Goal: Transaction & Acquisition: Purchase product/service

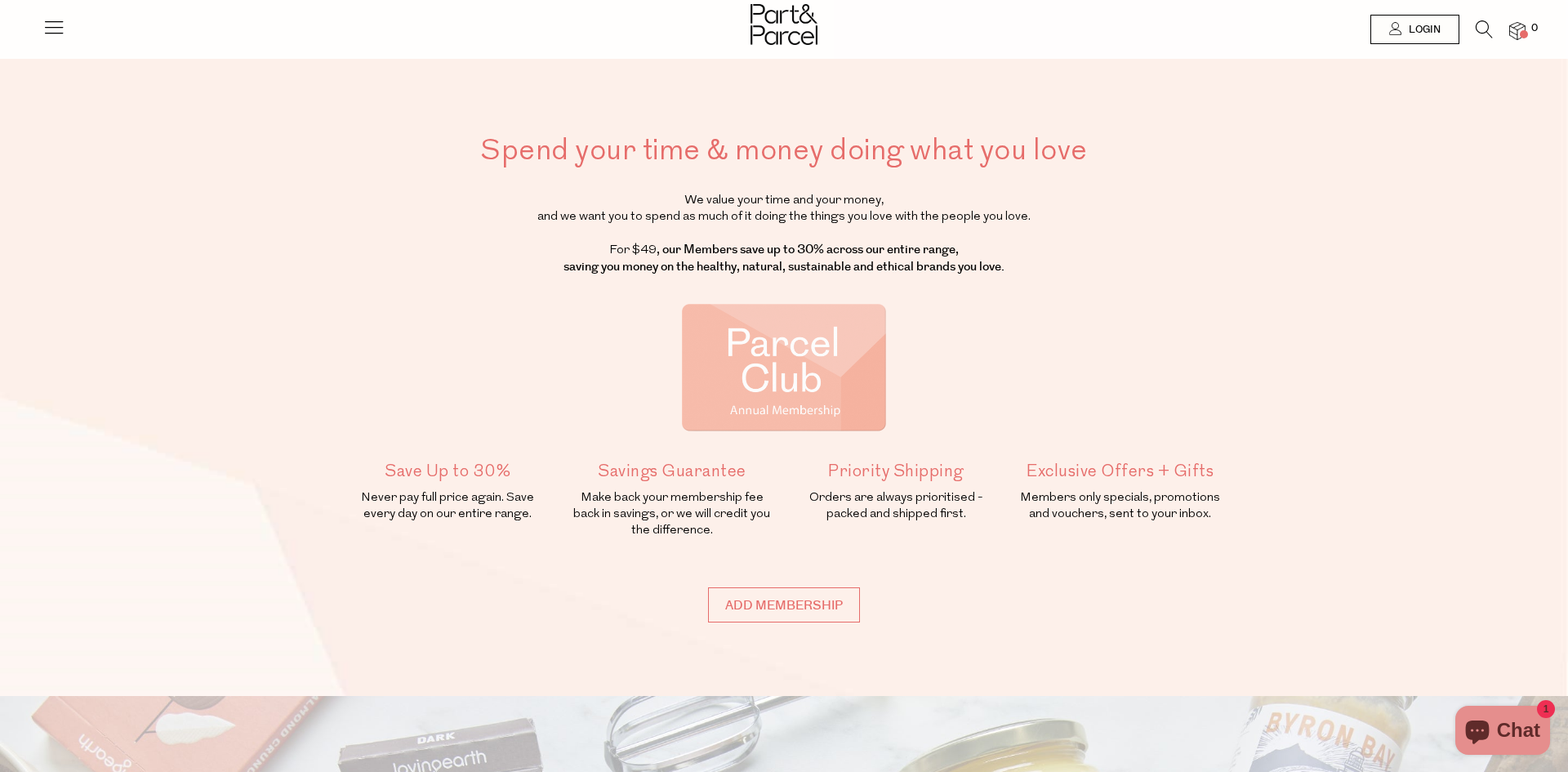
click at [55, 20] on icon at bounding box center [53, 26] width 22 height 23
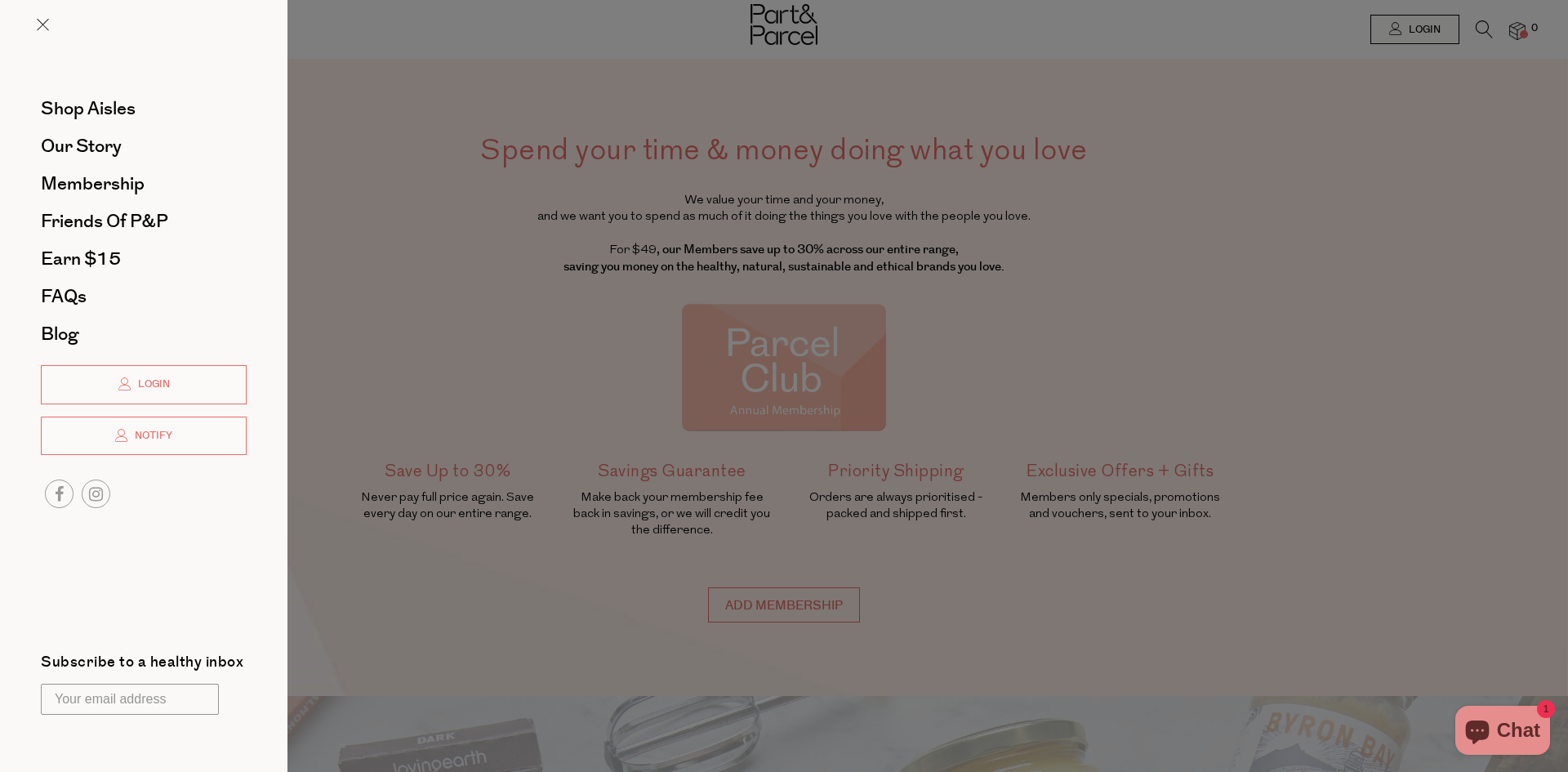
click at [53, 24] on div at bounding box center [144, 37] width 288 height 75
click at [34, 28] on div at bounding box center [144, 37] width 288 height 75
click at [38, 23] on span at bounding box center [43, 24] width 13 height 13
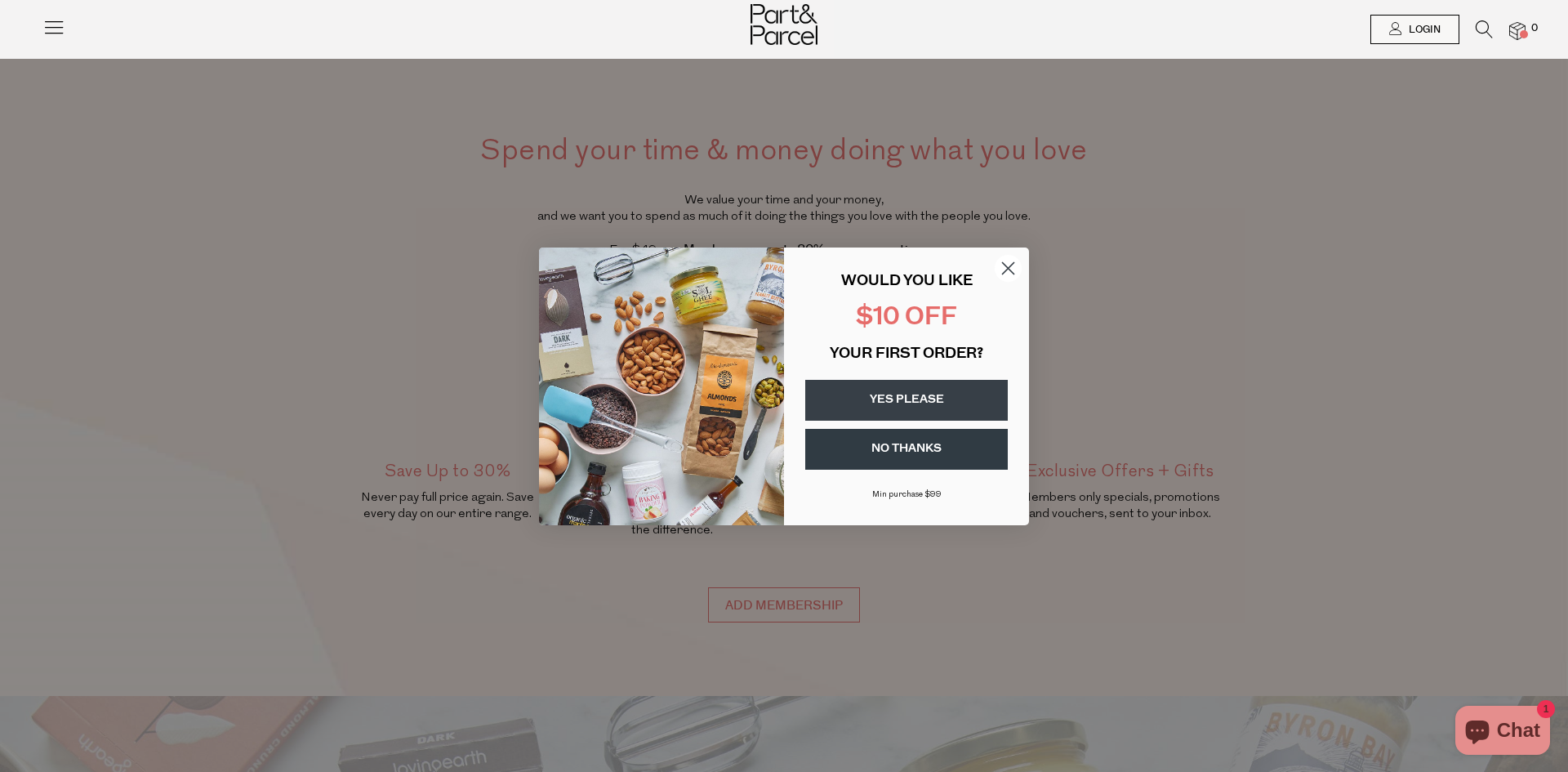
click at [1015, 269] on circle "Close dialog" at bounding box center [1008, 268] width 27 height 27
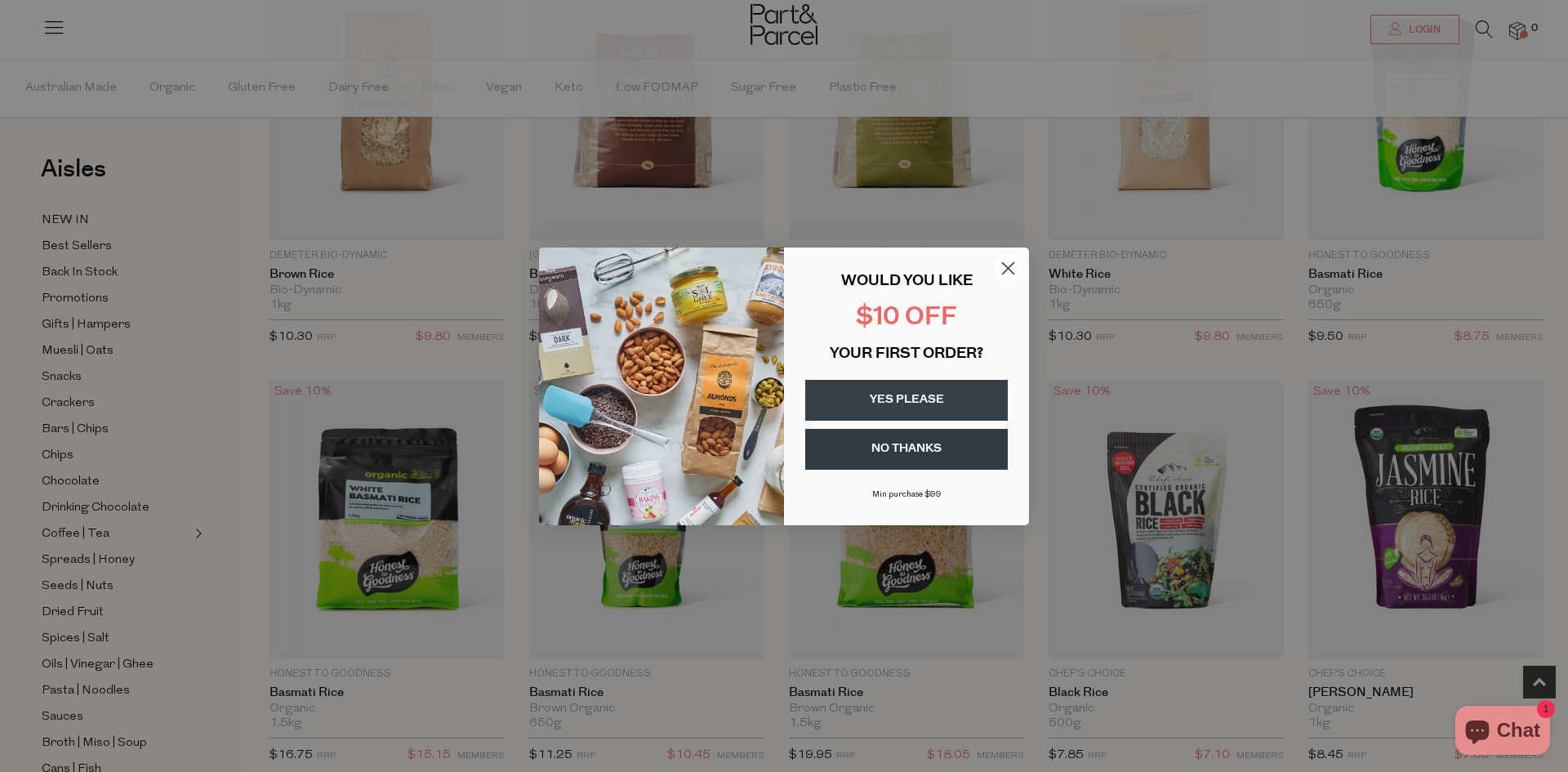
scroll to position [687, 0]
click at [1006, 267] on circle "Close dialog" at bounding box center [1008, 268] width 27 height 27
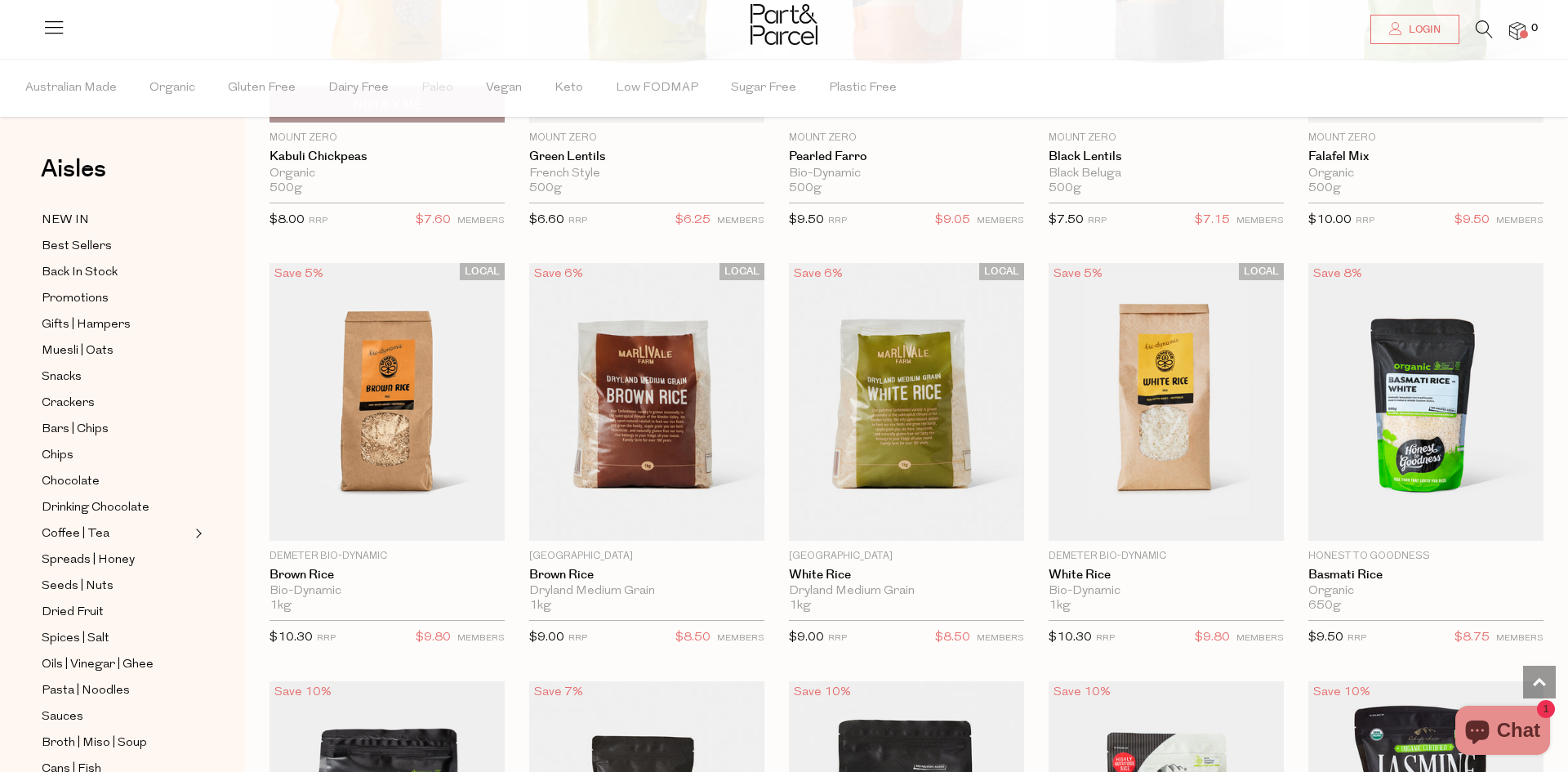
scroll to position [0, 0]
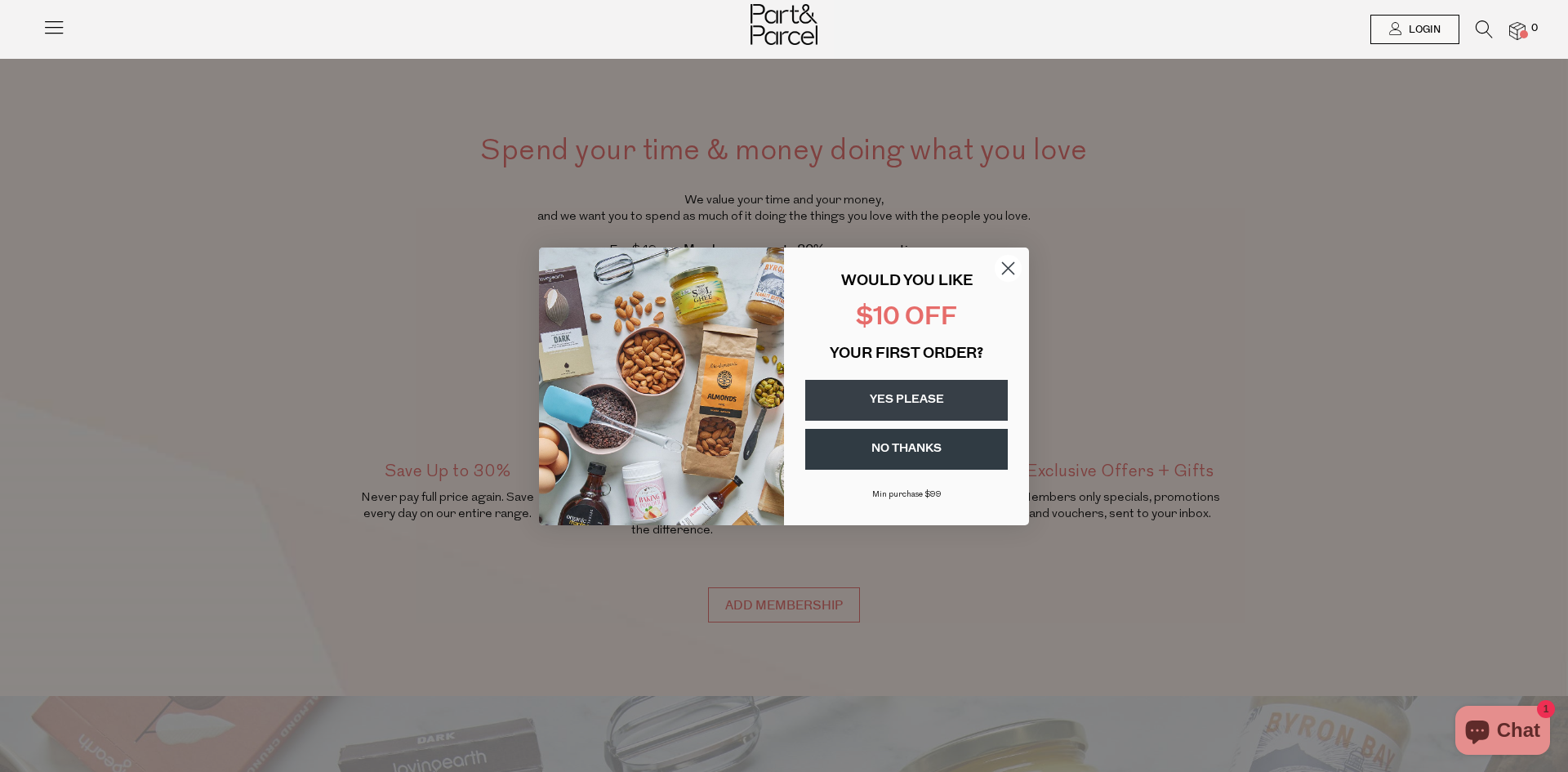
click at [1011, 275] on circle "Close dialog" at bounding box center [1008, 268] width 27 height 27
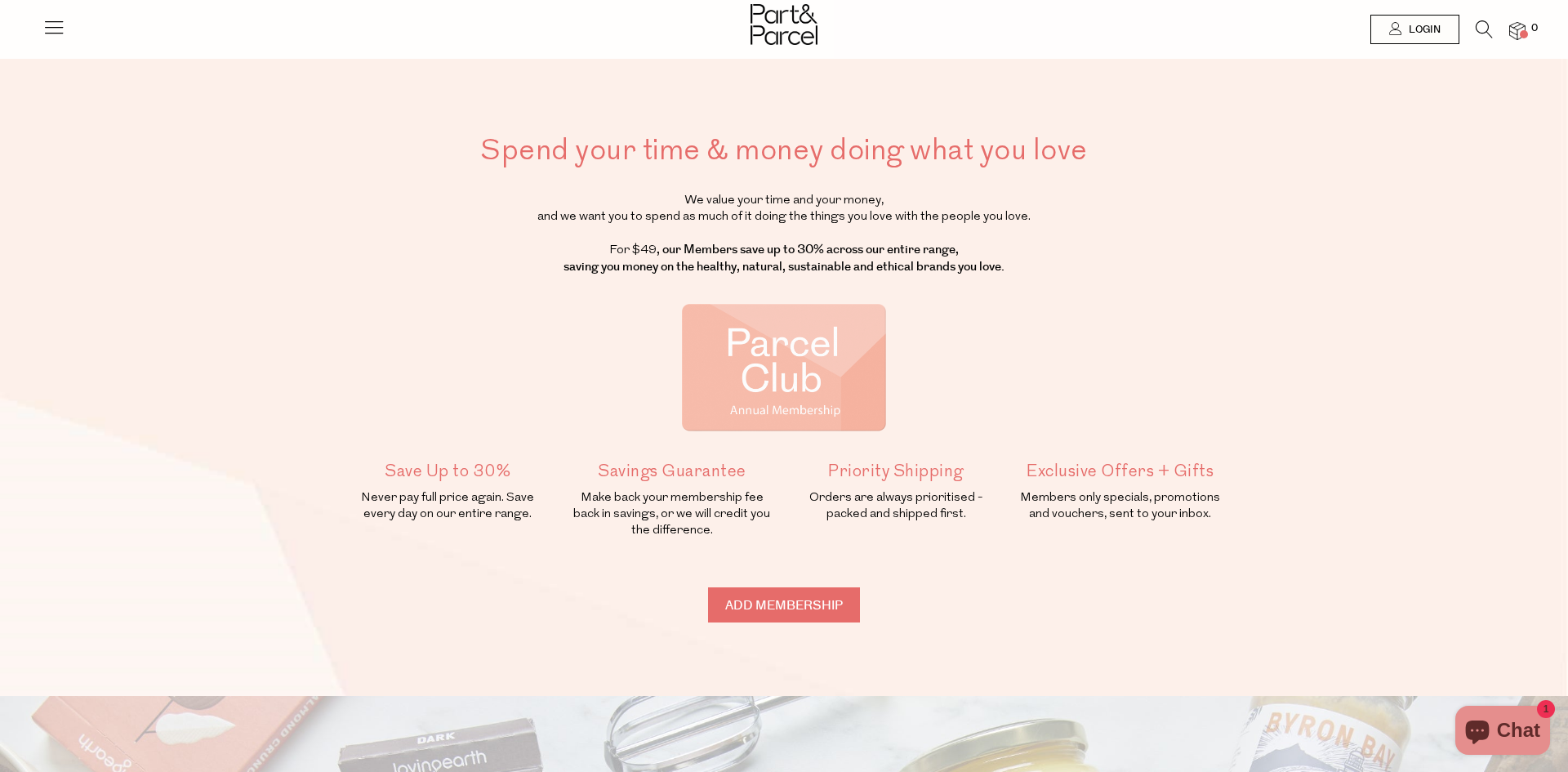
click at [784, 601] on input "Add membership" at bounding box center [784, 605] width 152 height 35
type input "ADDED"
